Goal: Ask a question

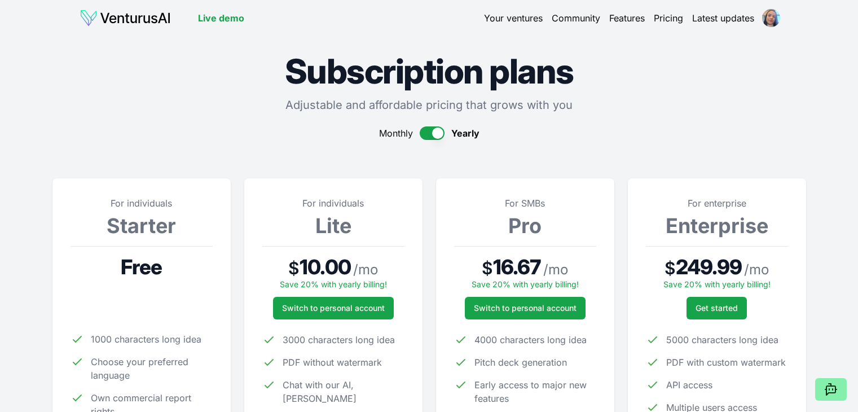
scroll to position [451, 0]
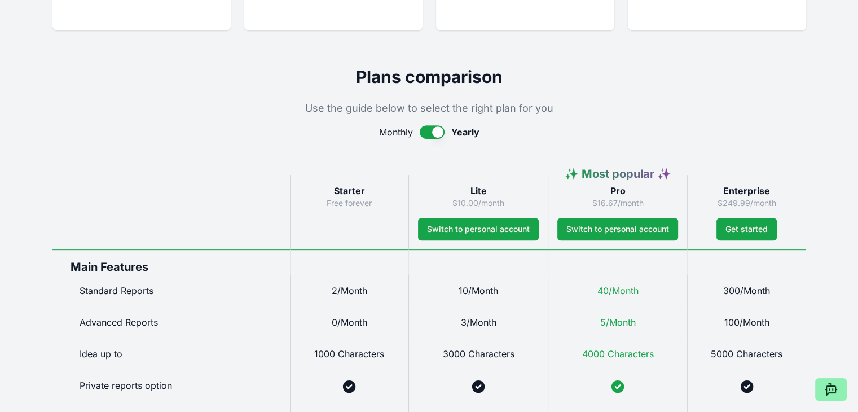
click at [831, 391] on icon at bounding box center [832, 390] width 14 height 14
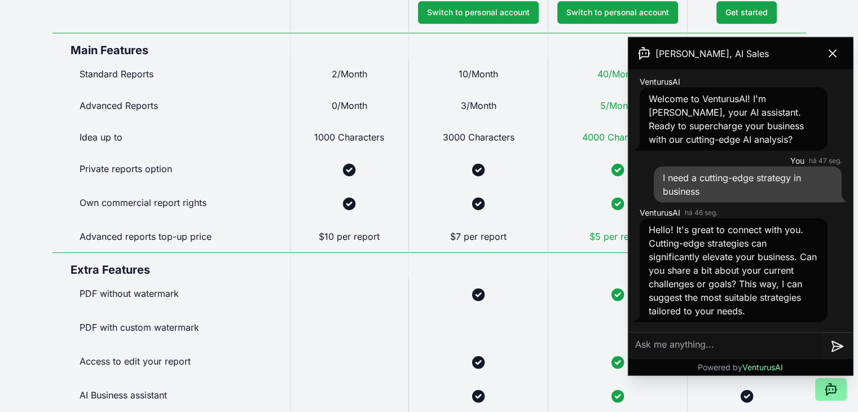
scroll to position [734, 0]
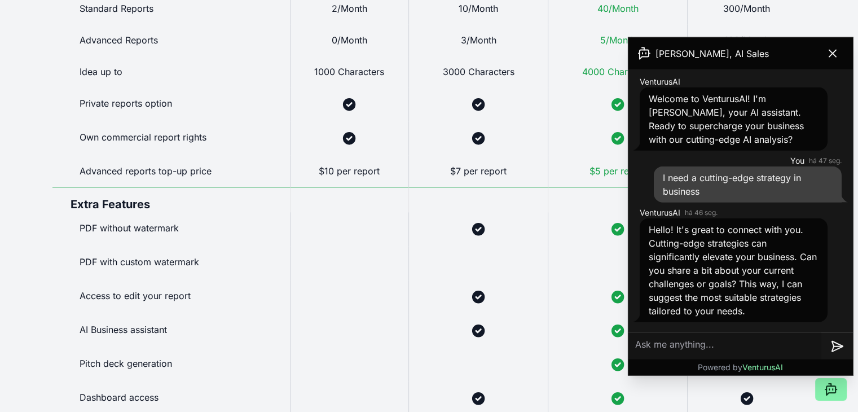
click at [708, 348] on textarea at bounding box center [725, 345] width 193 height 27
paste textarea "[URL][DOMAIN_NAME]"
click at [632, 343] on textarea "[URL][DOMAIN_NAME]" at bounding box center [725, 345] width 193 height 27
click at [749, 333] on textarea "Site com mais informações: [URL][DOMAIN_NAME]" at bounding box center [725, 343] width 193 height 36
click at [637, 339] on textarea "Site com mais informações da empresa: [URL][DOMAIN_NAME]" at bounding box center [725, 343] width 193 height 36
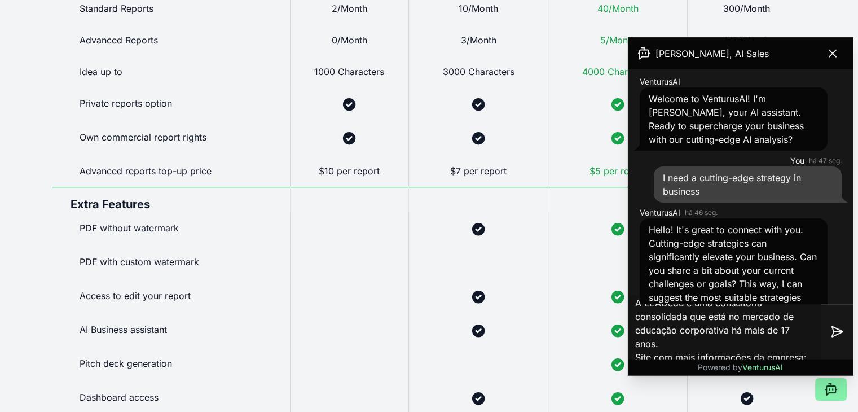
scroll to position [18, 0]
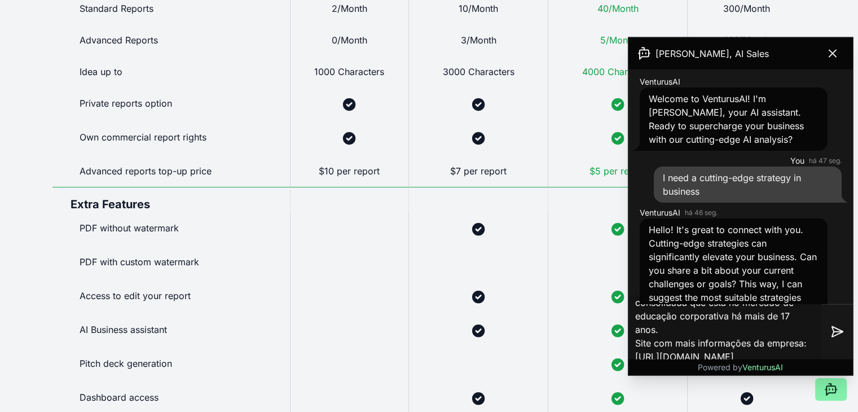
click at [673, 330] on textarea "A LEADedu é uma consultoria consolidada que está no mercado de educação corpora…" at bounding box center [725, 332] width 193 height 72
type textarea "A LEADedu é uma consultoria consolidada que está no mercado de educação corpora…"
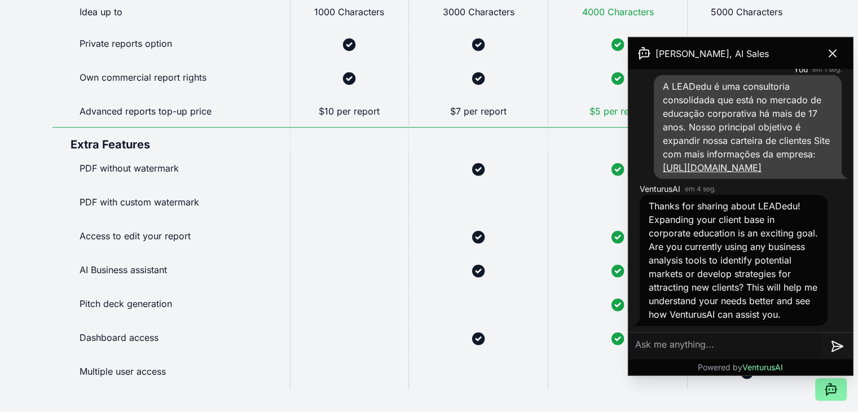
scroll to position [677, 0]
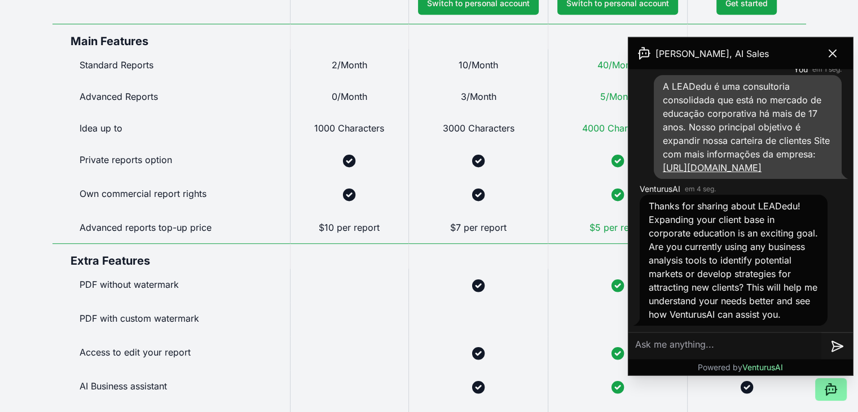
click at [689, 343] on textarea at bounding box center [725, 345] width 193 height 27
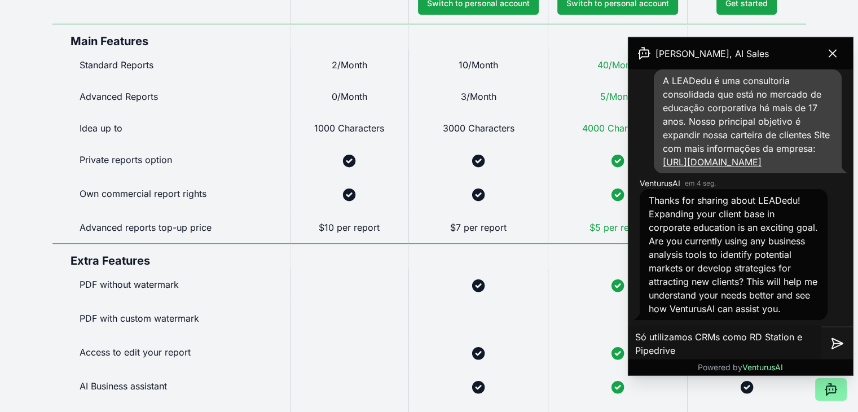
type textarea "Só utilizamos CRMs como RD Station e Pipedrive."
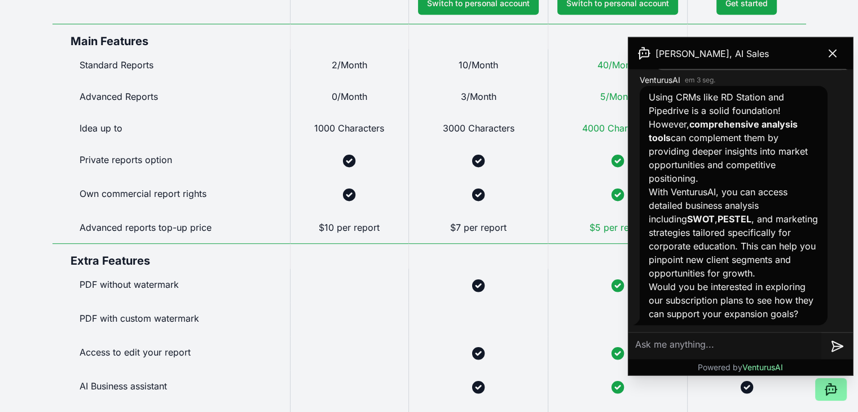
scroll to position [610, 0]
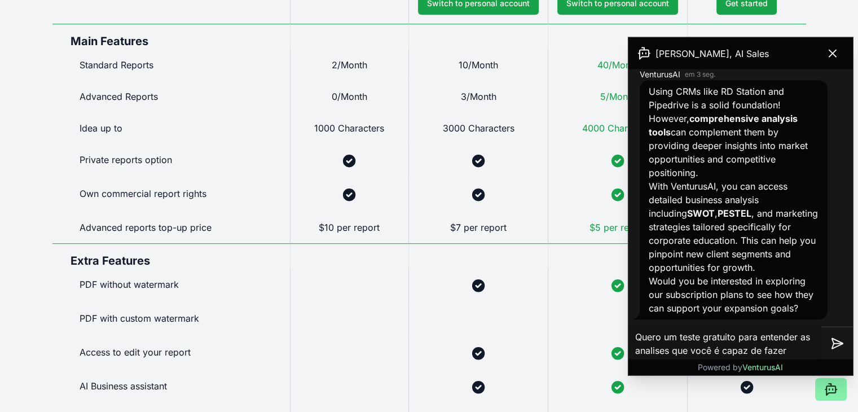
type textarea "Quero um teste gratuito para entender as analises que você é capaz de fazer."
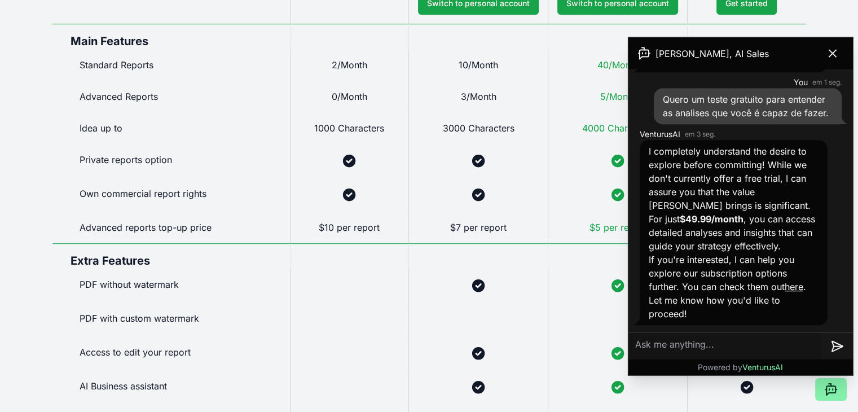
scroll to position [876, 0]
click at [826, 51] on button at bounding box center [833, 53] width 32 height 23
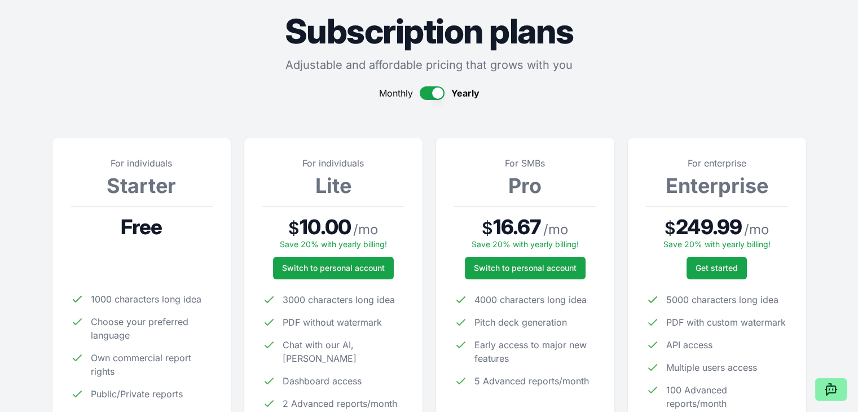
scroll to position [0, 0]
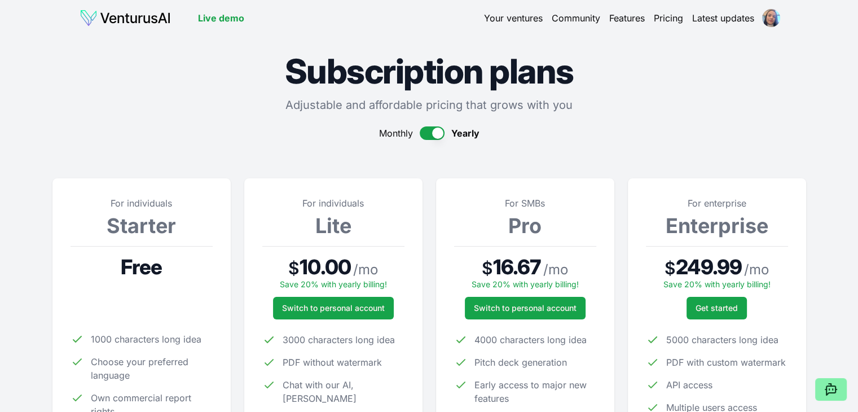
click at [121, 17] on img at bounding box center [125, 18] width 91 height 18
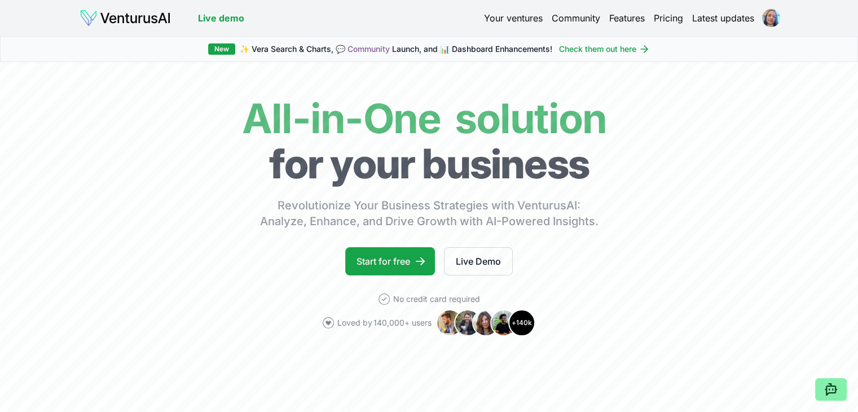
click at [234, 17] on link "Live demo" at bounding box center [221, 18] width 46 height 14
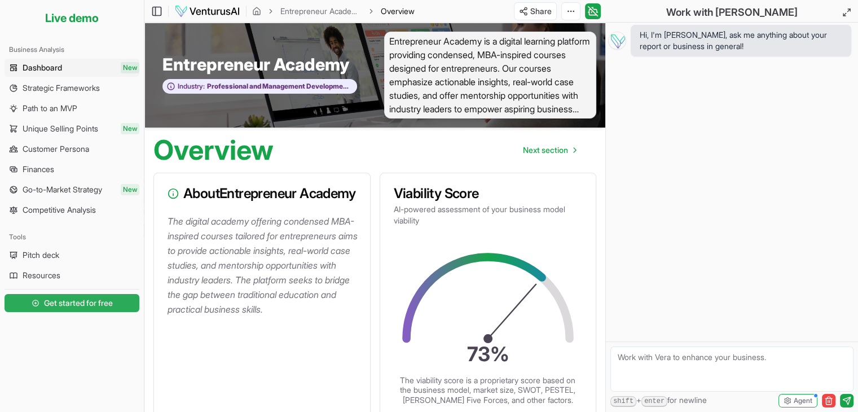
click at [74, 301] on span "Get started for free" at bounding box center [78, 302] width 69 height 11
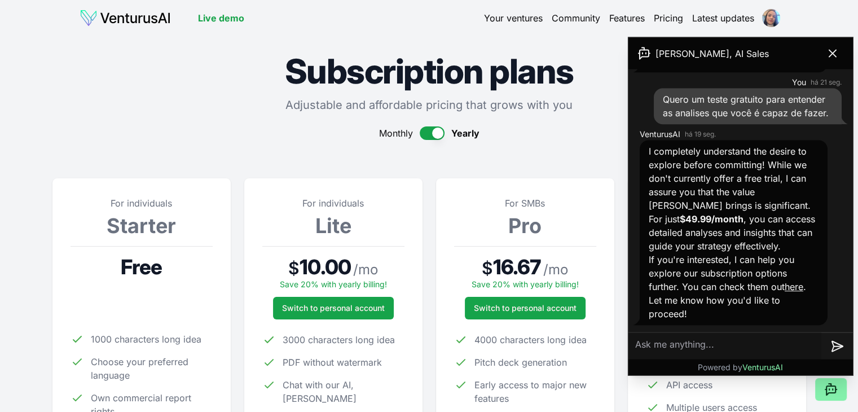
click at [133, 17] on img at bounding box center [125, 18] width 91 height 18
